Goal: Contribute content

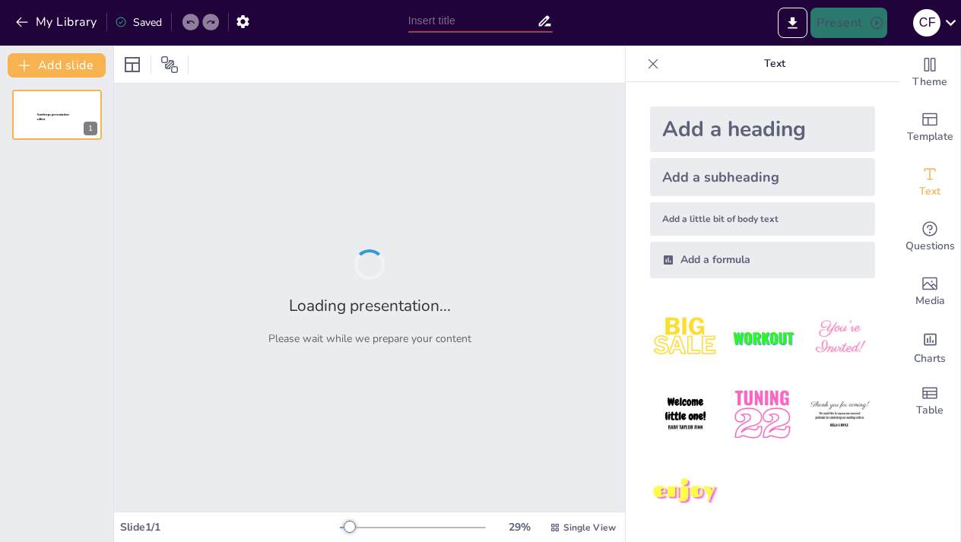
type input "Análisis de los mercados de consumo"
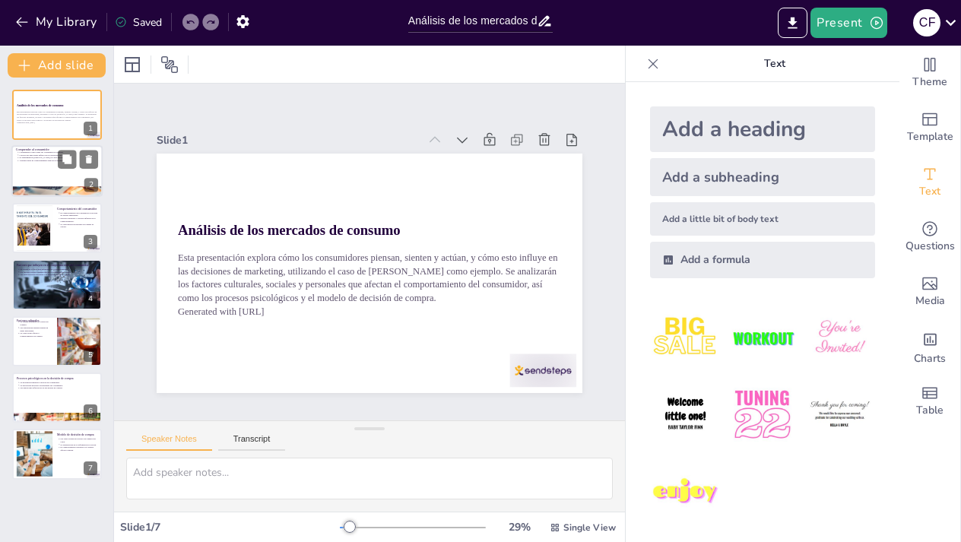
click at [54, 168] on div at bounding box center [56, 172] width 91 height 52
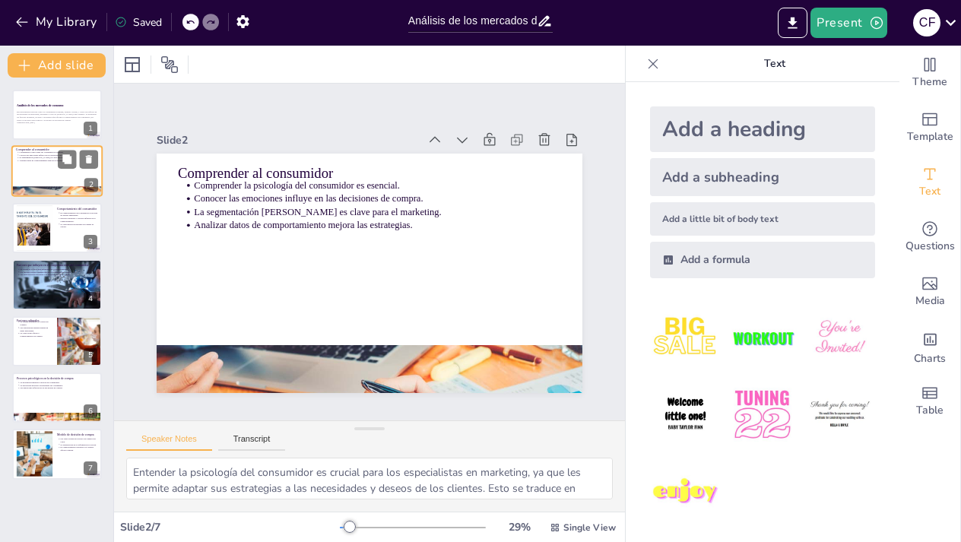
type textarea "Entender la psicología del consumidor es crucial para los especialistas en mark…"
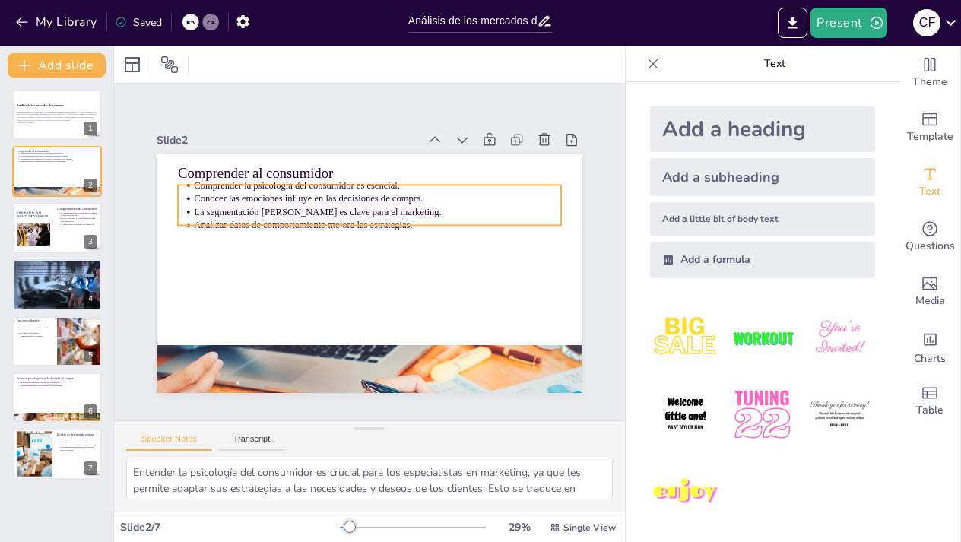
click at [310, 202] on p "Conocer las emociones influye en las decisiones de compra." at bounding box center [403, 209] width 325 height 195
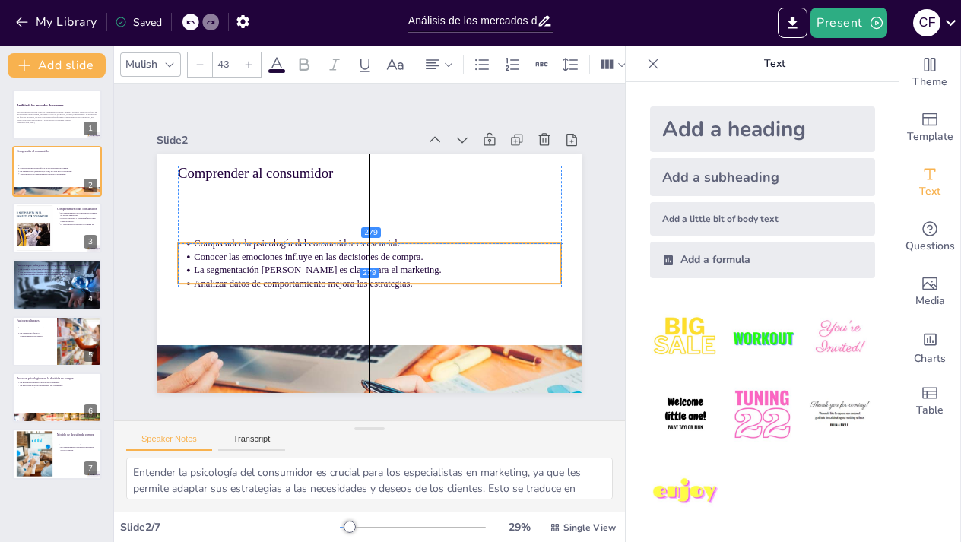
drag, startPoint x: 452, startPoint y: 210, endPoint x: 455, endPoint y: 272, distance: 62.4
click at [455, 272] on p "La segmentación [PERSON_NAME] es clave para el marketing." at bounding box center [371, 271] width 353 height 126
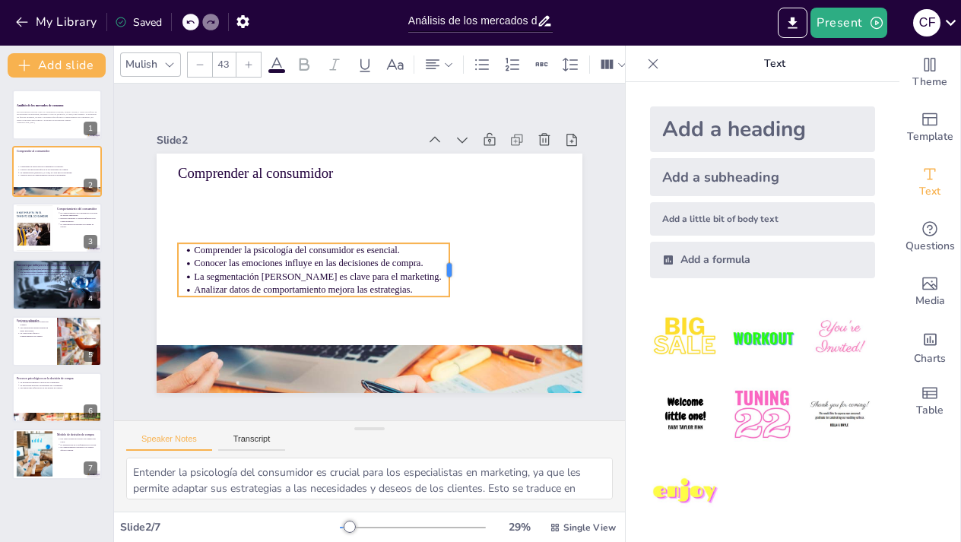
drag, startPoint x: 561, startPoint y: 264, endPoint x: 429, endPoint y: 268, distance: 132.4
click at [444, 268] on div at bounding box center [452, 279] width 17 height 54
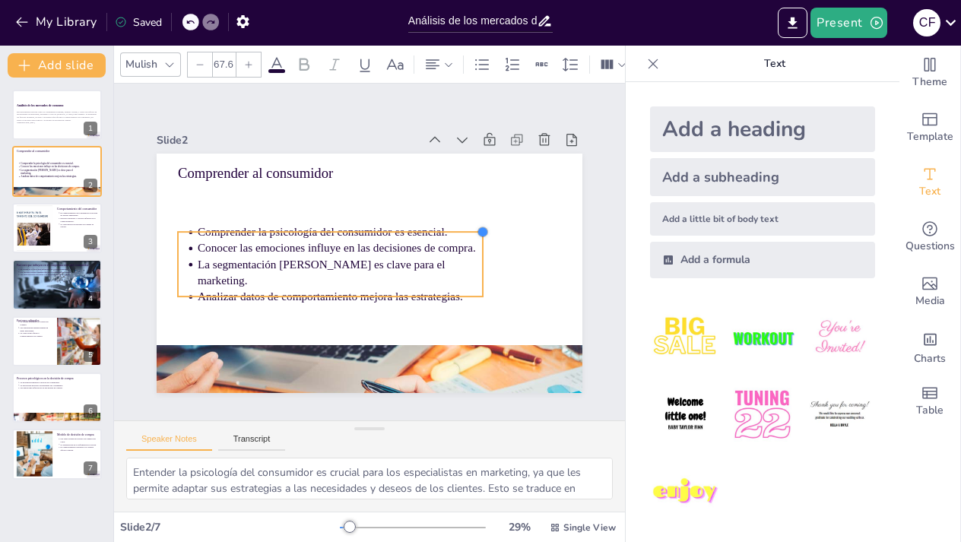
drag, startPoint x: 430, startPoint y: 242, endPoint x: 453, endPoint y: 230, distance: 26.2
click at [453, 230] on div "Comprender al consumidor Comprender la psicología del consumidor es esencial. C…" at bounding box center [365, 273] width 466 height 323
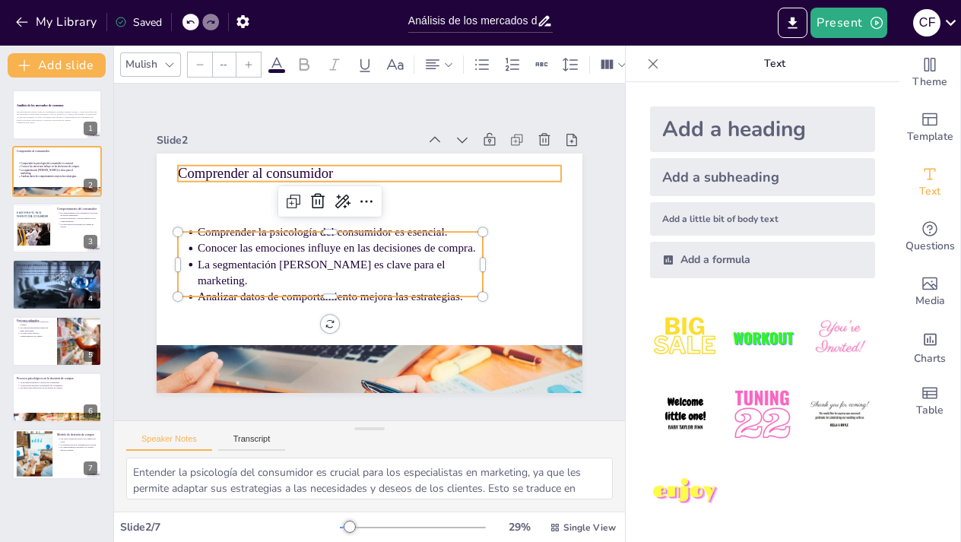
click at [252, 172] on p "Comprender al consumidor" at bounding box center [401, 181] width 358 height 174
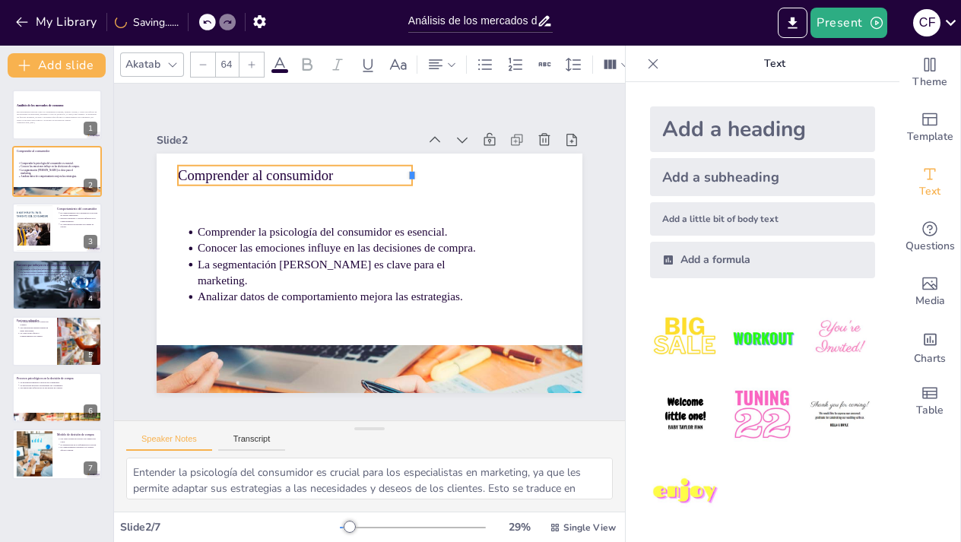
drag, startPoint x: 562, startPoint y: 173, endPoint x: 357, endPoint y: 178, distance: 205.4
click at [430, 301] on div at bounding box center [440, 308] width 21 height 14
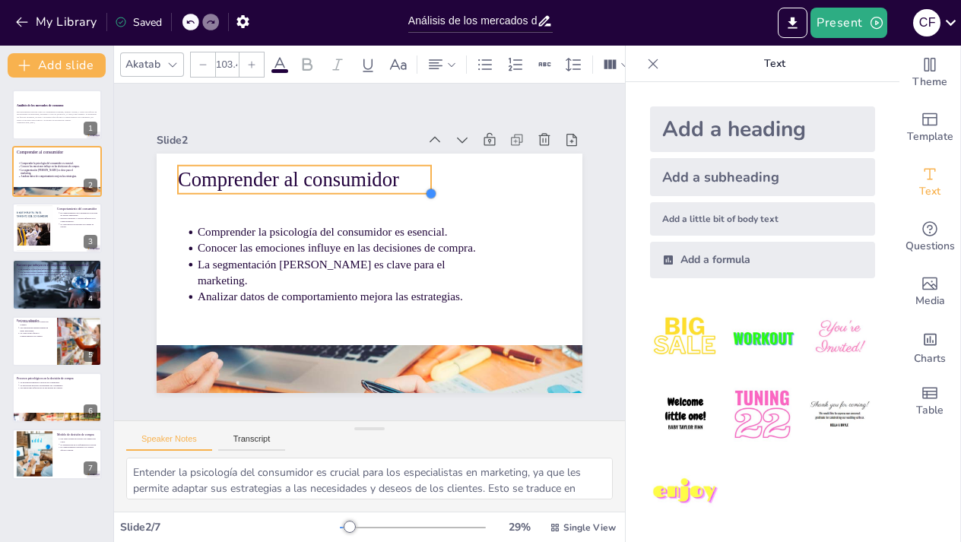
type input "91.1"
drag, startPoint x: 356, startPoint y: 184, endPoint x: 371, endPoint y: 192, distance: 17.4
click at [371, 192] on div "Comprender al consumidor Comprender la psicología del consumidor es esencial. C…" at bounding box center [367, 273] width 449 height 283
click at [38, 234] on div at bounding box center [34, 228] width 82 height 46
type textarea "El estudio del comportamiento del consumidor es esencial para entender cómo los…"
